Goal: Obtain resource: Obtain resource

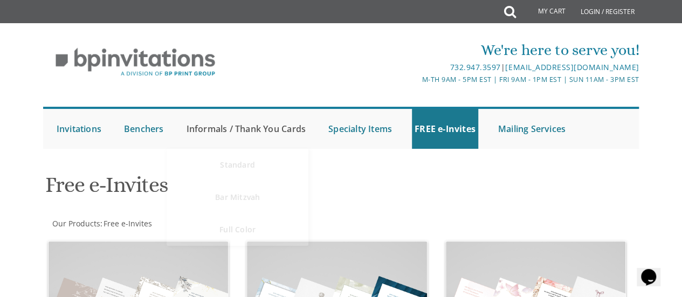
scroll to position [128, 0]
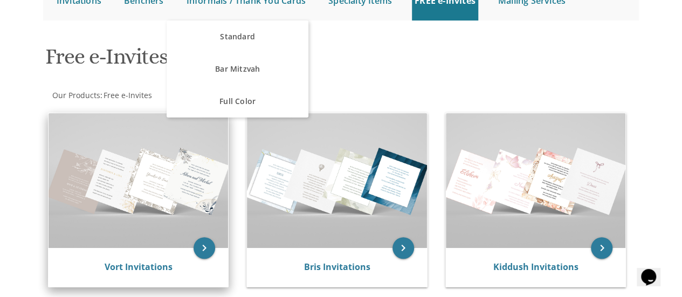
click at [161, 235] on img at bounding box center [139, 180] width 180 height 135
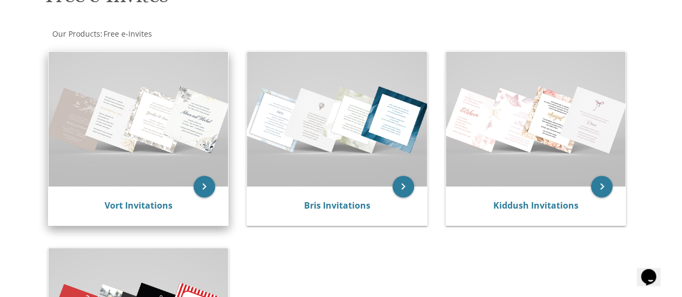
scroll to position [190, 0]
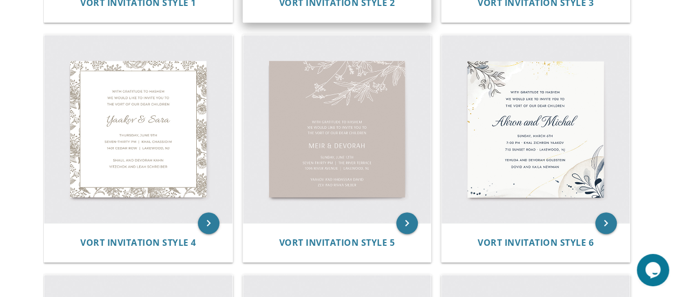
scroll to position [452, 0]
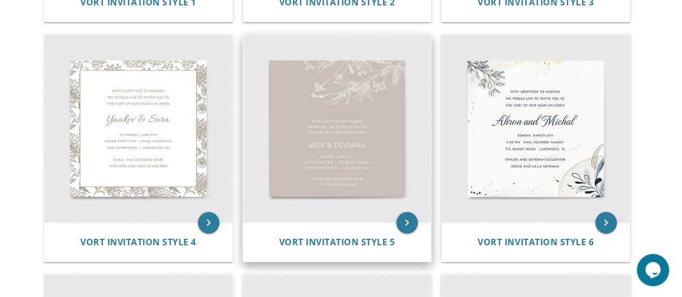
click at [300, 174] on img at bounding box center [337, 129] width 188 height 188
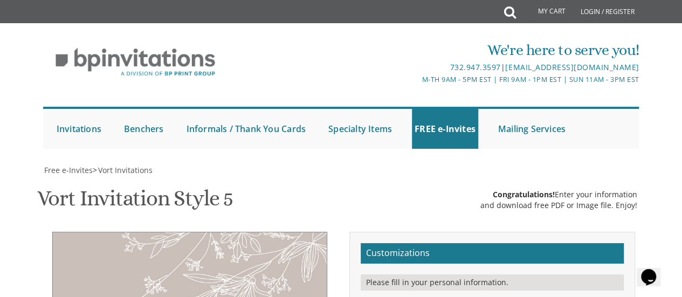
type textarea "Zevy & Tzippy"
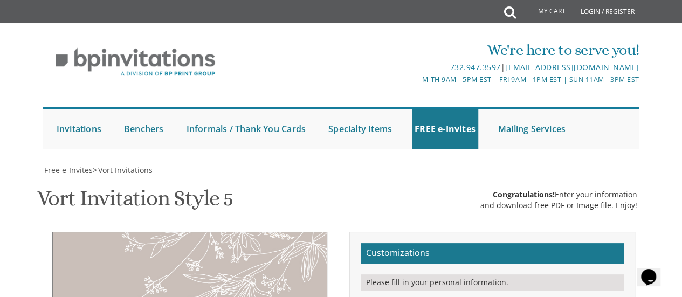
type textarea "[PERSON_NAME] and [PERSON_NAME] and [PERSON_NAME]"
drag, startPoint x: 554, startPoint y: 236, endPoint x: 444, endPoint y: 219, distance: 111.2
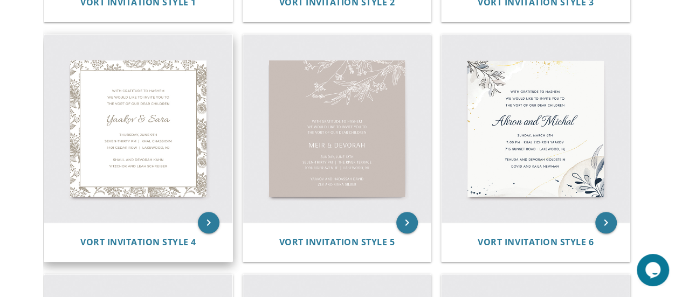
click at [205, 154] on img at bounding box center [138, 129] width 188 height 188
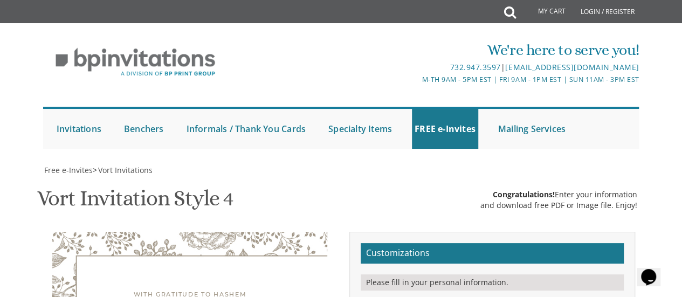
scroll to position [358, 0]
drag, startPoint x: 555, startPoint y: 117, endPoint x: 449, endPoint y: 99, distance: 108.2
paste textarea "[PERSON_NAME] and [PERSON_NAME] and [PERSON_NAME]"
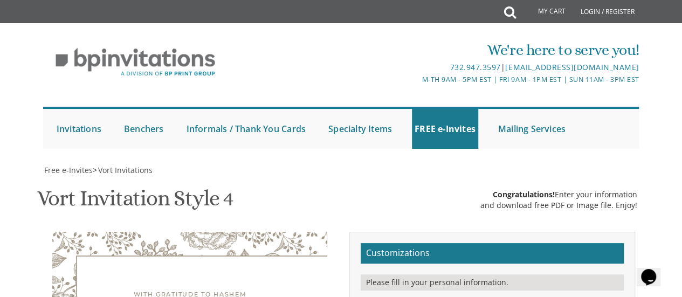
type textarea "[PERSON_NAME] and [PERSON_NAME] and [PERSON_NAME]"
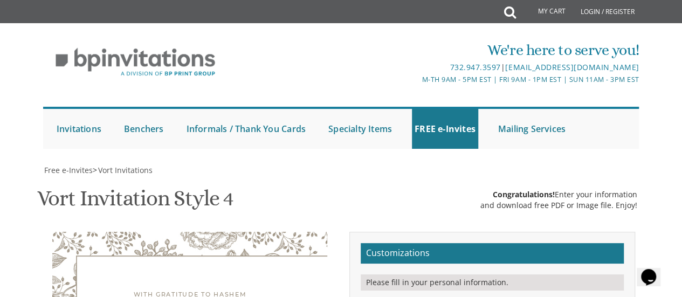
type textarea "Zevy & [PERSON_NAME]"
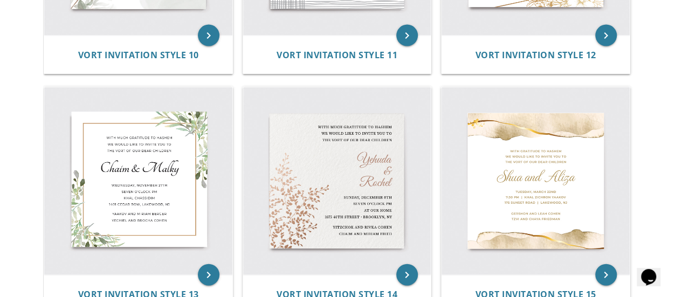
scroll to position [1120, 0]
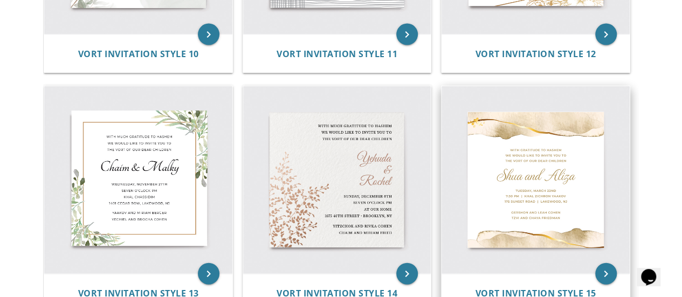
click at [516, 200] on img at bounding box center [536, 180] width 188 height 188
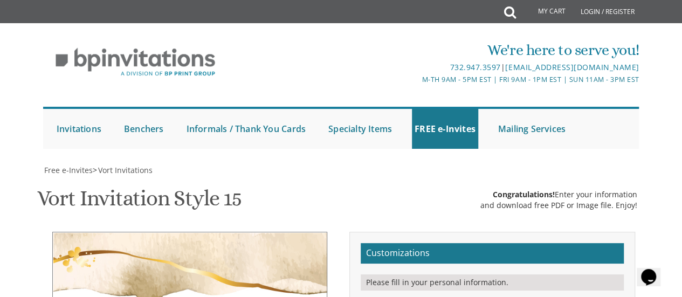
type textarea "Zevy and Tzippy"
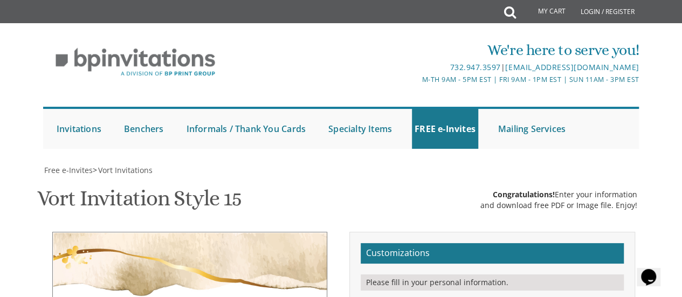
drag, startPoint x: 552, startPoint y: 225, endPoint x: 432, endPoint y: 210, distance: 120.2
paste textarea "[PERSON_NAME] and [PERSON_NAME] and [PERSON_NAME]"
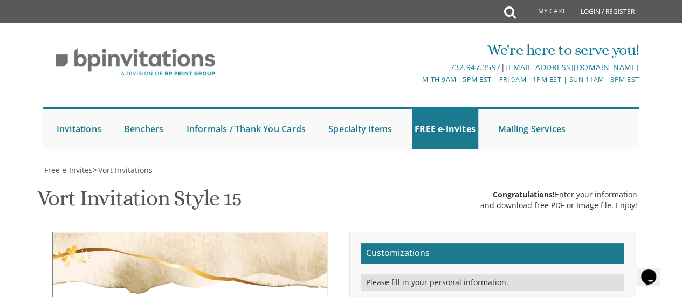
type textarea "[PERSON_NAME] and [PERSON_NAME] and [PERSON_NAME]"
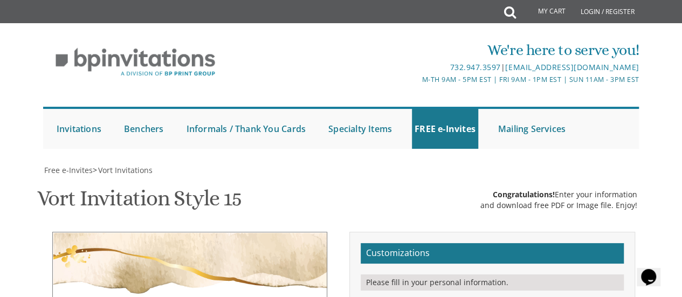
scroll to position [240, 0]
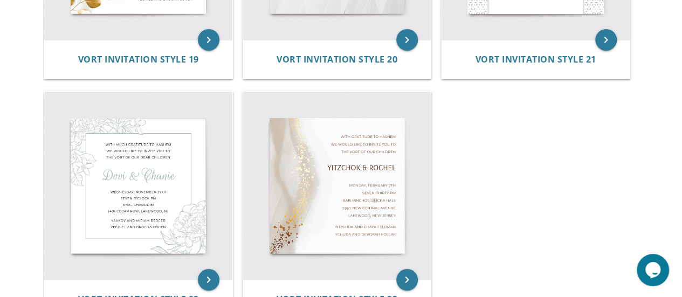
scroll to position [1835, 0]
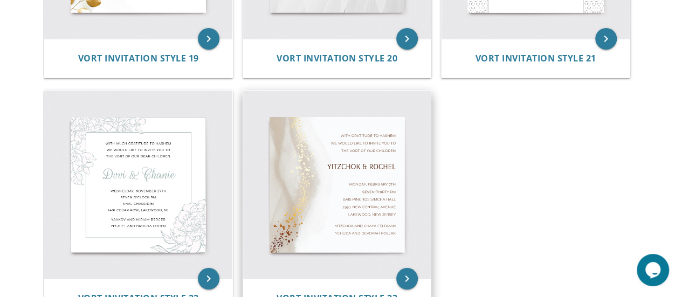
click at [404, 168] on img at bounding box center [337, 185] width 188 height 188
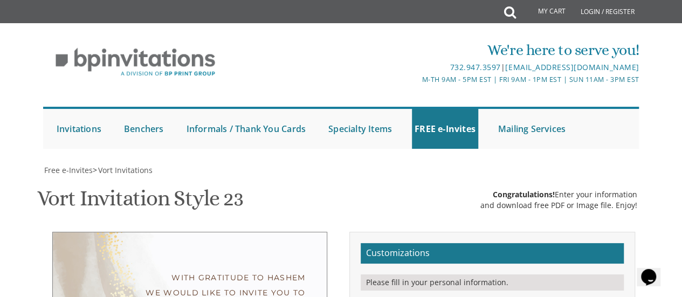
type textarea "zevy & tzippy"
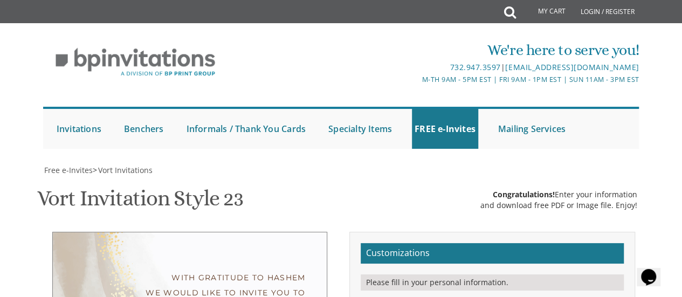
drag, startPoint x: 562, startPoint y: 237, endPoint x: 453, endPoint y: 223, distance: 109.8
paste textarea "chaim noach and gila kleinman mendy and soshie karmel"
type textarea "chaim noach and gila kleinman mendy and soshie karmel"
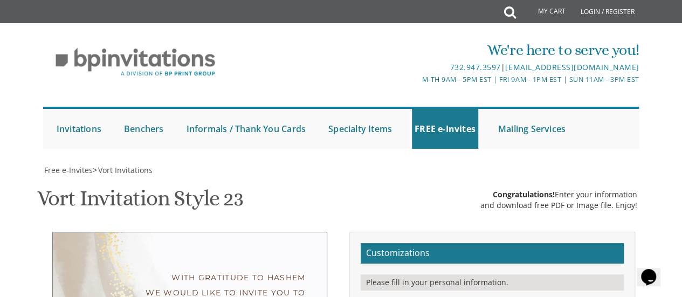
scroll to position [230, 0]
type textarea "With gratitude to Hashem We would like to invite you to The lechaim of our chil…"
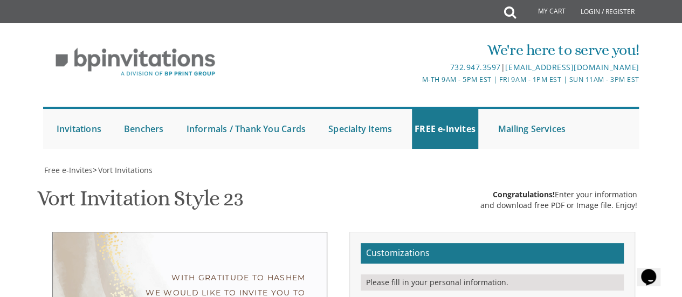
scroll to position [294, 0]
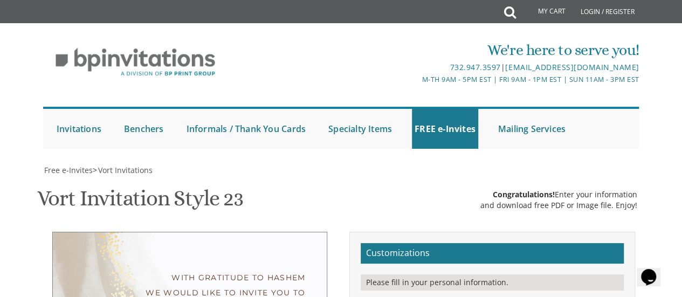
drag, startPoint x: 515, startPoint y: 131, endPoint x: 458, endPoint y: 130, distance: 57.2
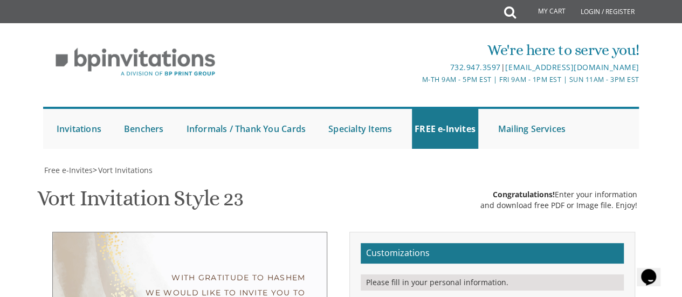
drag, startPoint x: 535, startPoint y: 158, endPoint x: 456, endPoint y: 156, distance: 79.3
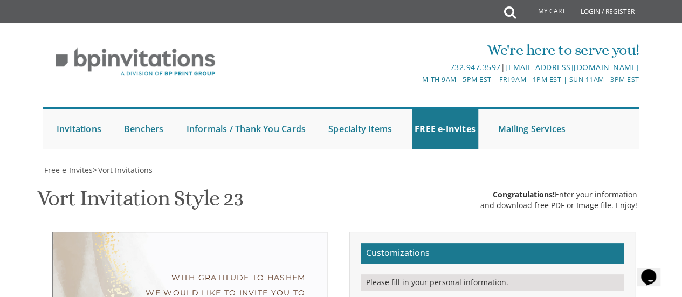
scroll to position [243, 0]
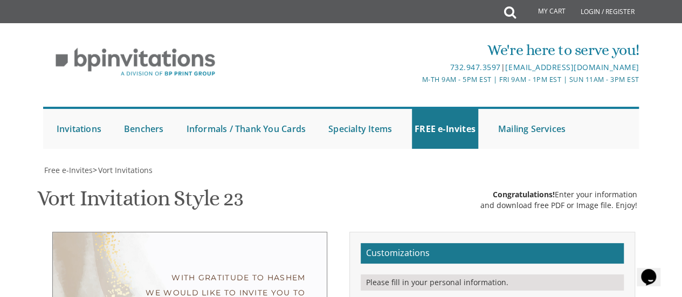
type textarea "tonight, wednesday, oct. 27th Seven-thirty PM at our home 1929 barclay ave. mon…"
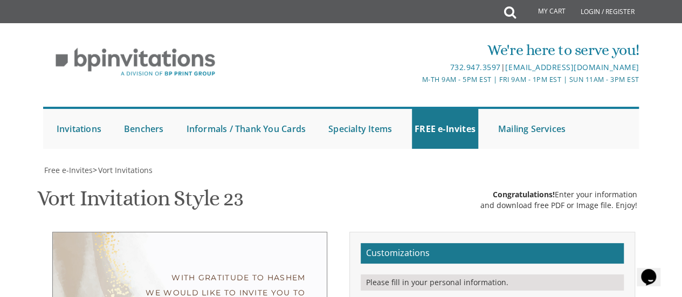
scroll to position [224, 0]
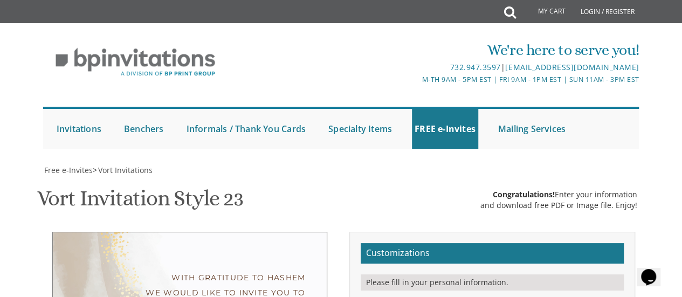
select select "40px"
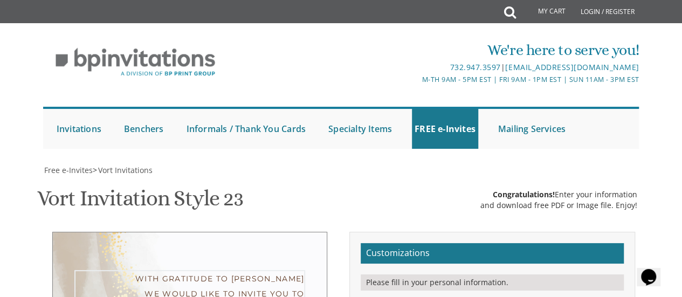
type textarea "With gratitude to Hashem We would like to invite you to The lechaim of our chil…"
drag, startPoint x: 553, startPoint y: 276, endPoint x: 444, endPoint y: 255, distance: 110.9
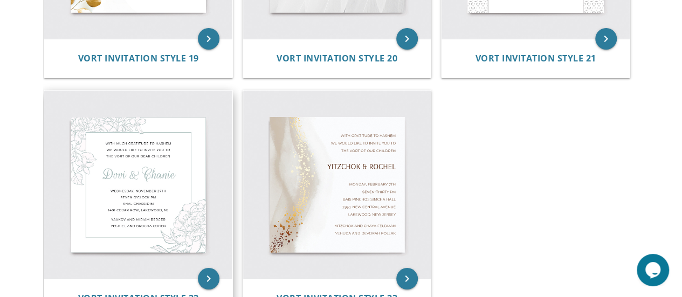
click at [132, 192] on img at bounding box center [138, 185] width 188 height 188
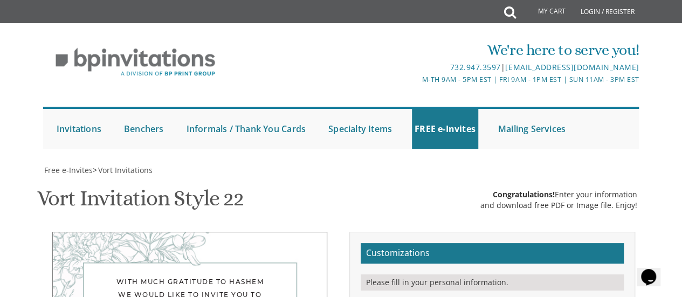
scroll to position [259, 0]
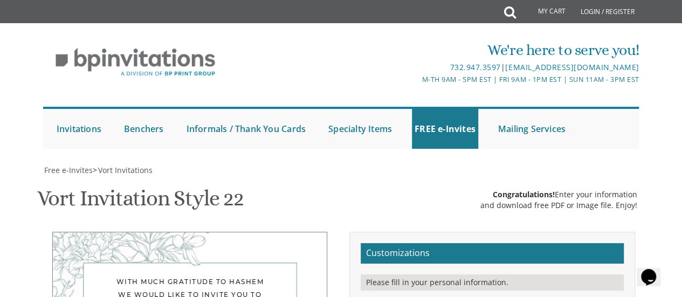
type textarea "Zevy & [PERSON_NAME]"
drag, startPoint x: 548, startPoint y: 223, endPoint x: 449, endPoint y: 200, distance: 101.7
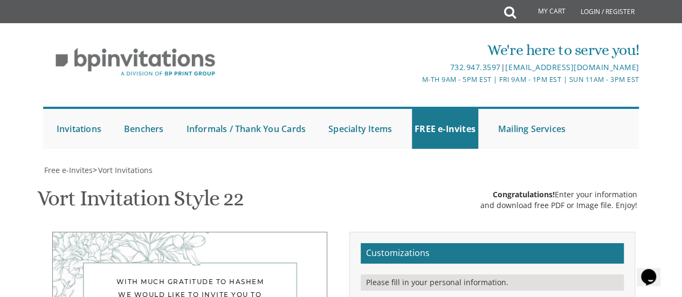
paste textarea "[PERSON_NAME] and [PERSON_NAME] and [PERSON_NAME]"
type textarea "[PERSON_NAME] and [PERSON_NAME] and [PERSON_NAME]"
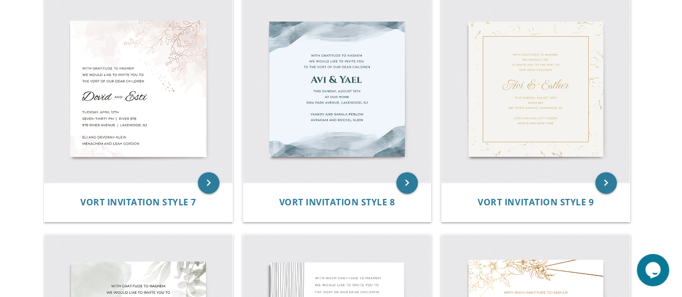
scroll to position [709, 0]
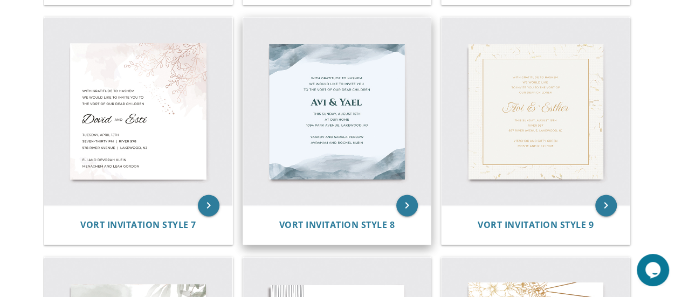
click at [355, 100] on img at bounding box center [337, 111] width 188 height 188
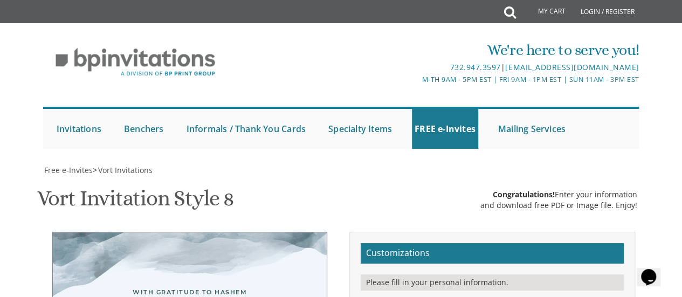
drag, startPoint x: 545, startPoint y: 196, endPoint x: 446, endPoint y: 173, distance: 101.3
paste textarea "[PERSON_NAME] and [PERSON_NAME] and [PERSON_NAME]"
type textarea "[PERSON_NAME] and [PERSON_NAME] and [PERSON_NAME]"
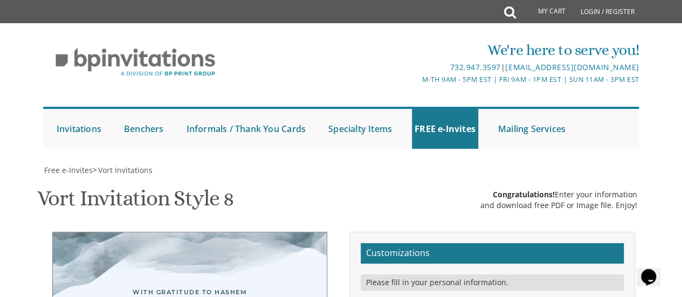
scroll to position [219, 0]
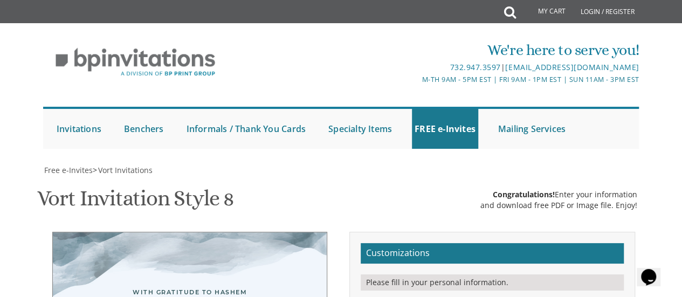
type textarea "Zevy & [PERSON_NAME]"
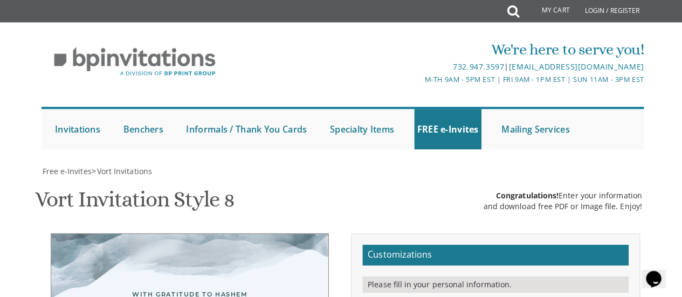
scroll to position [219, 0]
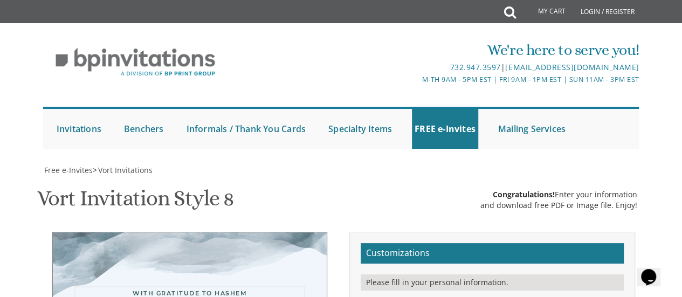
type textarea "With gratitude to Hashem We would like to invite you to The lechaim of our dear…"
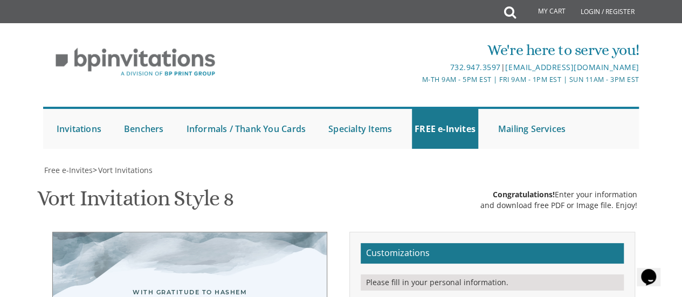
drag, startPoint x: 499, startPoint y: 195, endPoint x: 452, endPoint y: 192, distance: 46.4
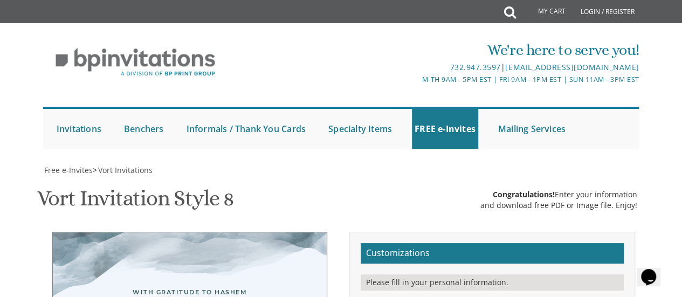
scroll to position [242, 0]
drag, startPoint x: 492, startPoint y: 195, endPoint x: 457, endPoint y: 189, distance: 36.1
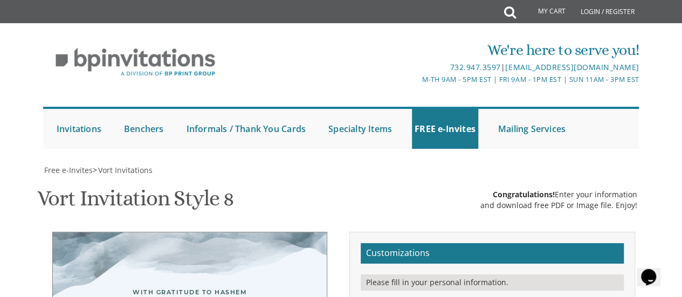
type textarea "tonight, [DATE] 7:30 pm At our home [STREET_ADDRESS][PERSON_NAME]"
